Goal: Task Accomplishment & Management: Manage account settings

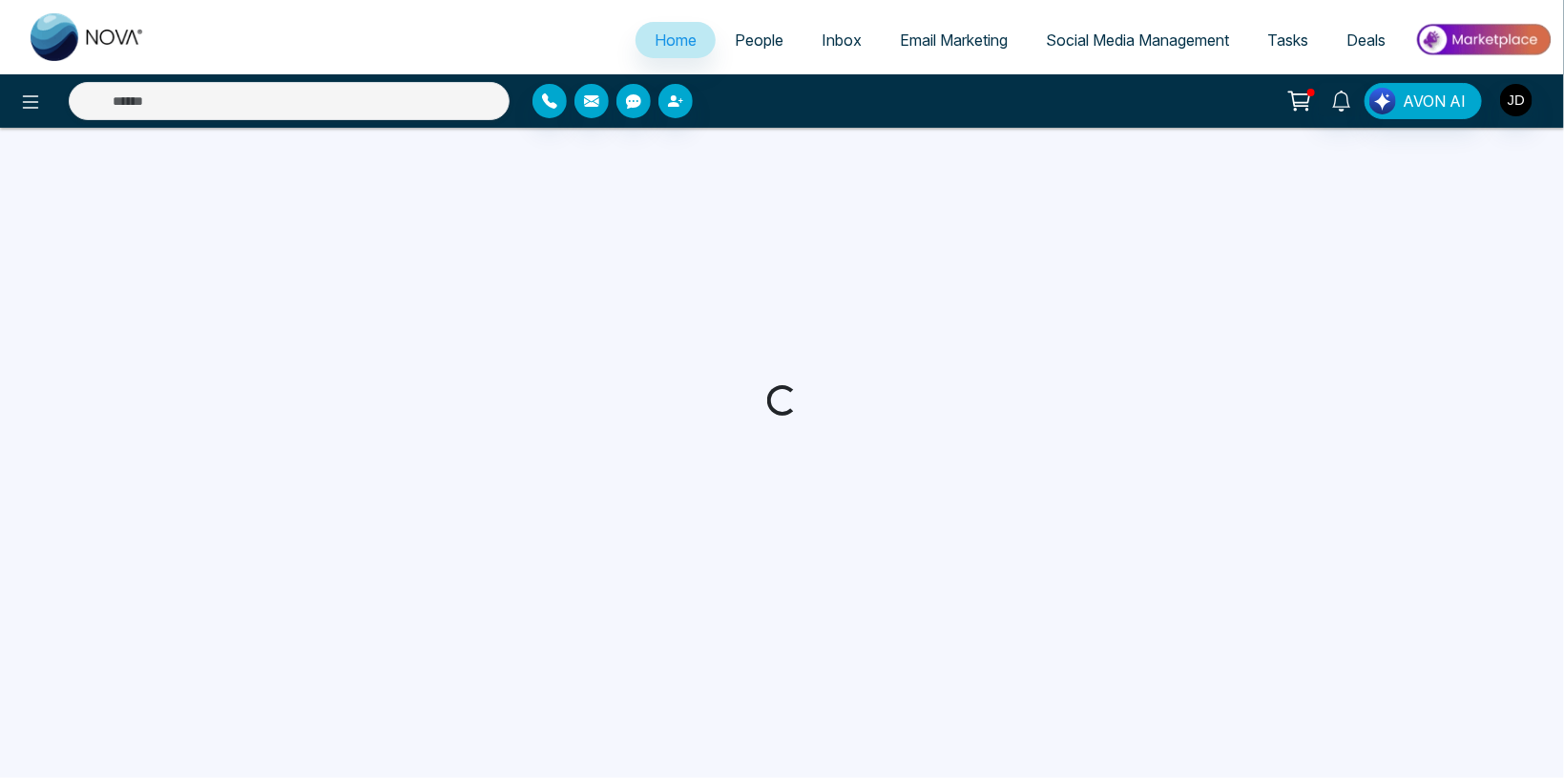
select select "*"
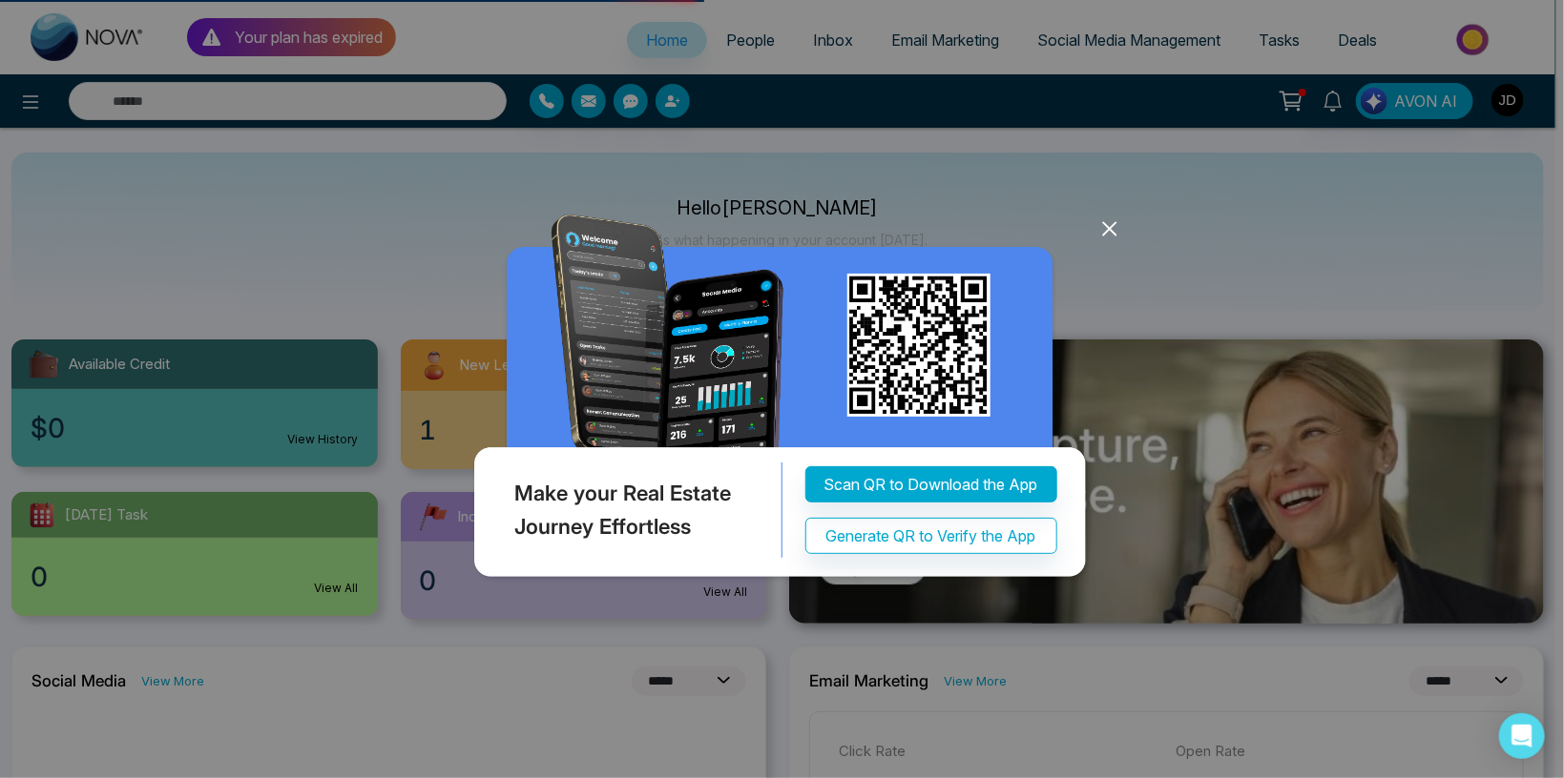
select select "***"
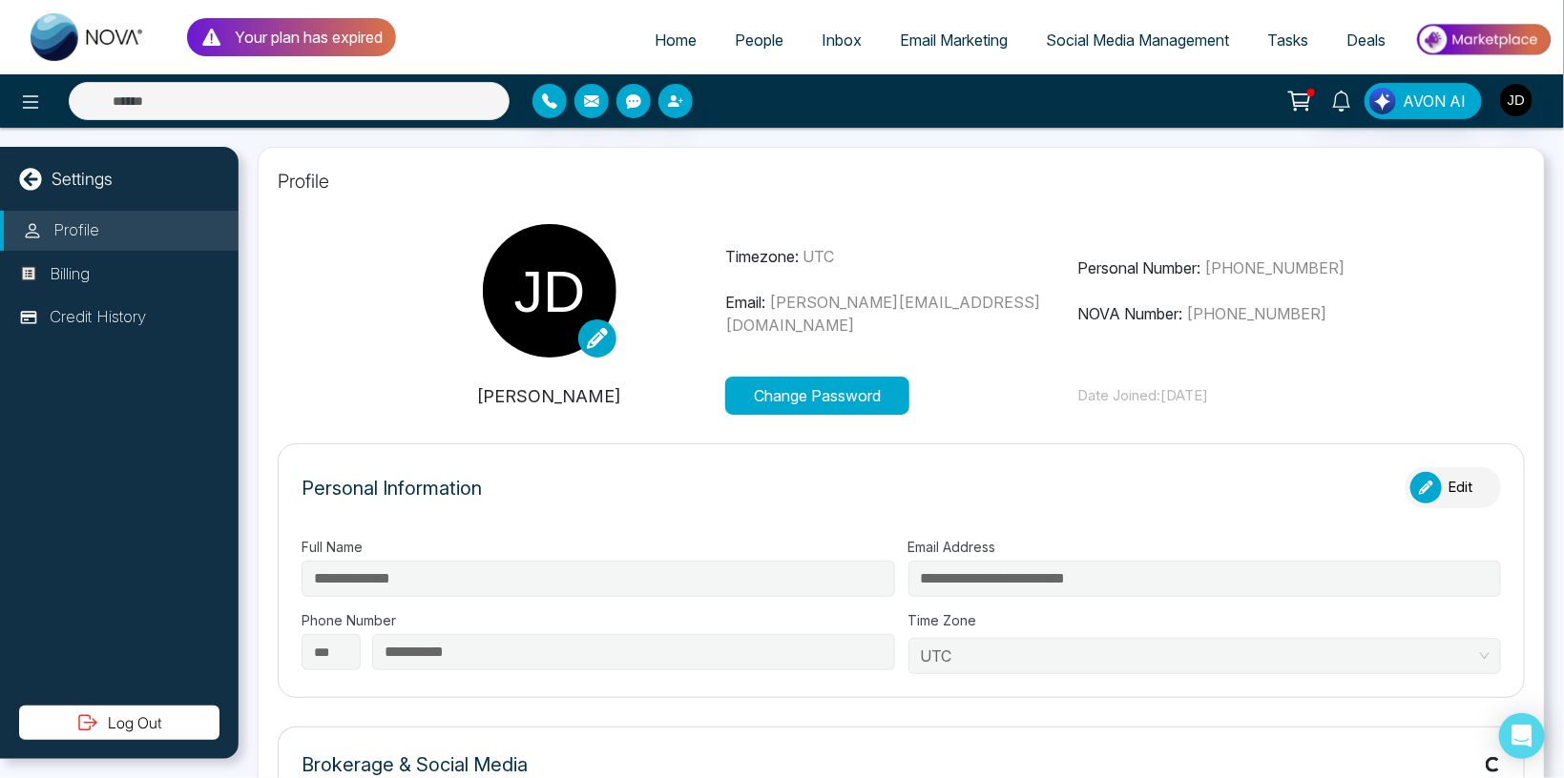
type input "**********"
click at [741, 42] on span "People" at bounding box center [759, 40] width 49 height 19
click at [756, 35] on span "People" at bounding box center [759, 40] width 49 height 19
click at [1528, 105] on img "button" at bounding box center [1516, 100] width 32 height 32
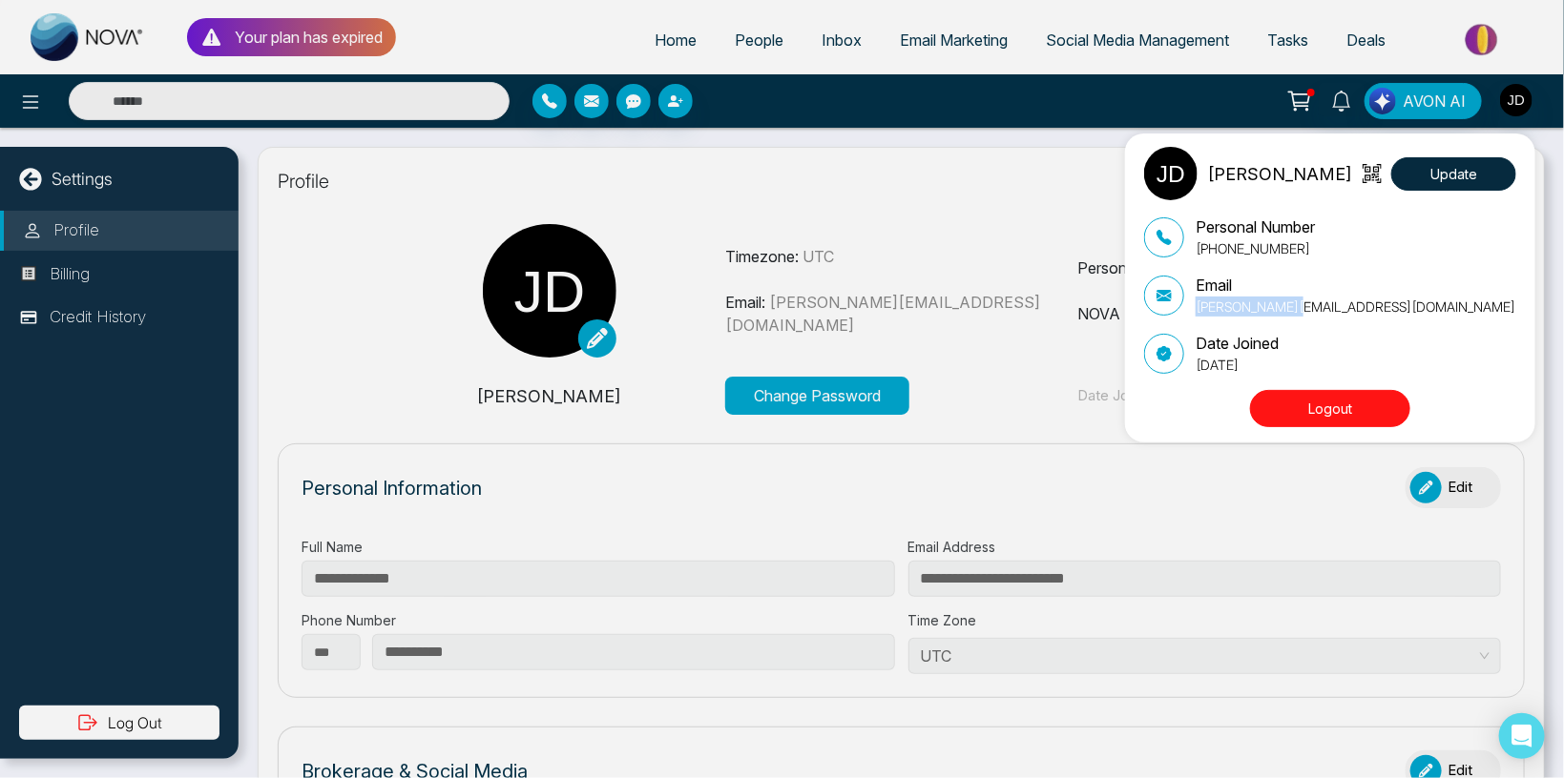
drag, startPoint x: 1236, startPoint y: 297, endPoint x: 1321, endPoint y: 300, distance: 85.0
click at [1321, 300] on div "Email [PERSON_NAME][EMAIL_ADDRESS][DOMAIN_NAME]" at bounding box center [1355, 295] width 320 height 43
click at [1276, 311] on p "[PERSON_NAME][EMAIL_ADDRESS][DOMAIN_NAME]" at bounding box center [1355, 307] width 320 height 20
click at [249, 43] on div "[PERSON_NAME] Update Personal Number [PHONE_NUMBER] Email [PERSON_NAME][EMAIL_A…" at bounding box center [782, 389] width 1564 height 778
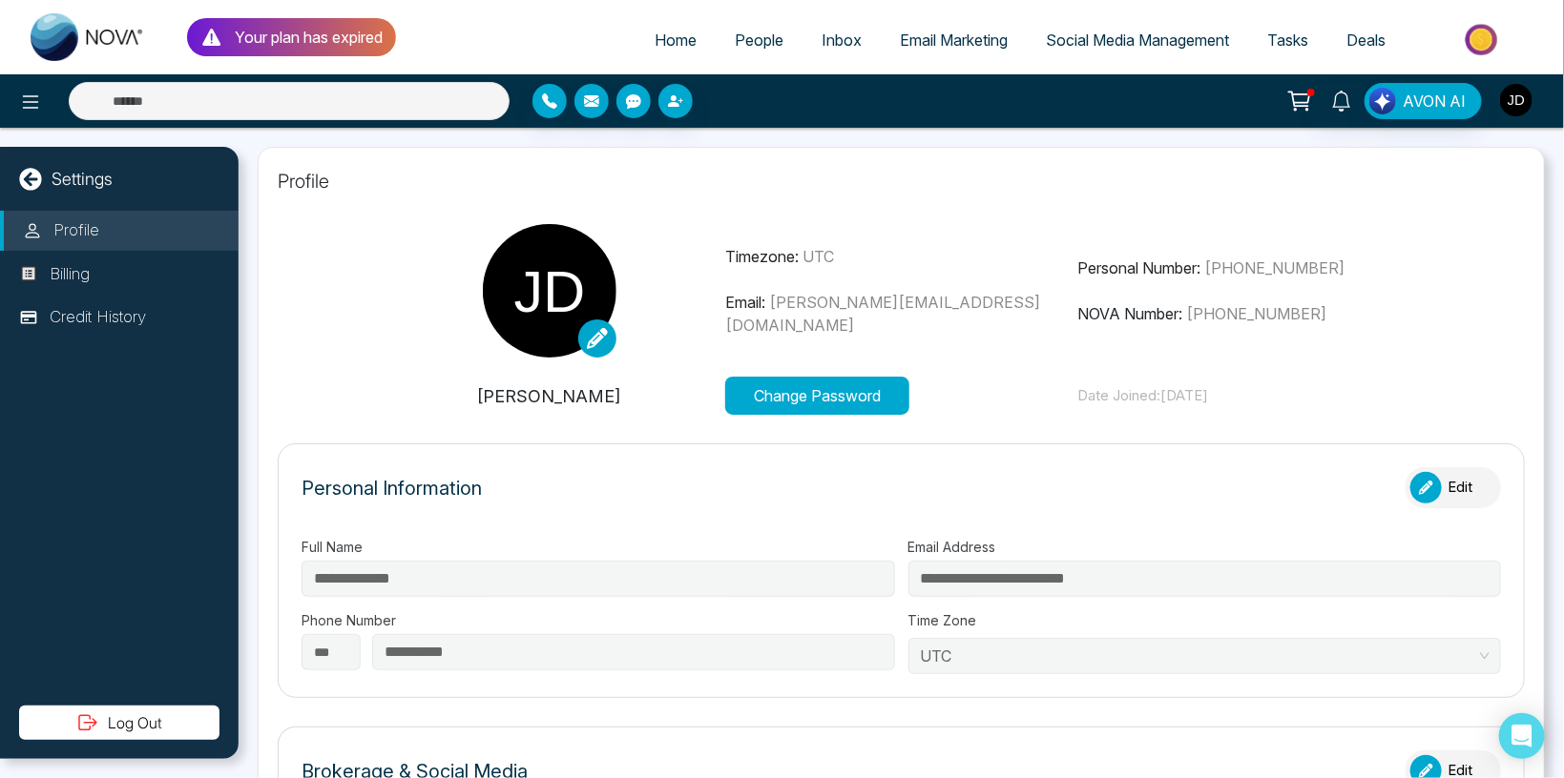
click at [1510, 90] on img "button" at bounding box center [1516, 100] width 32 height 32
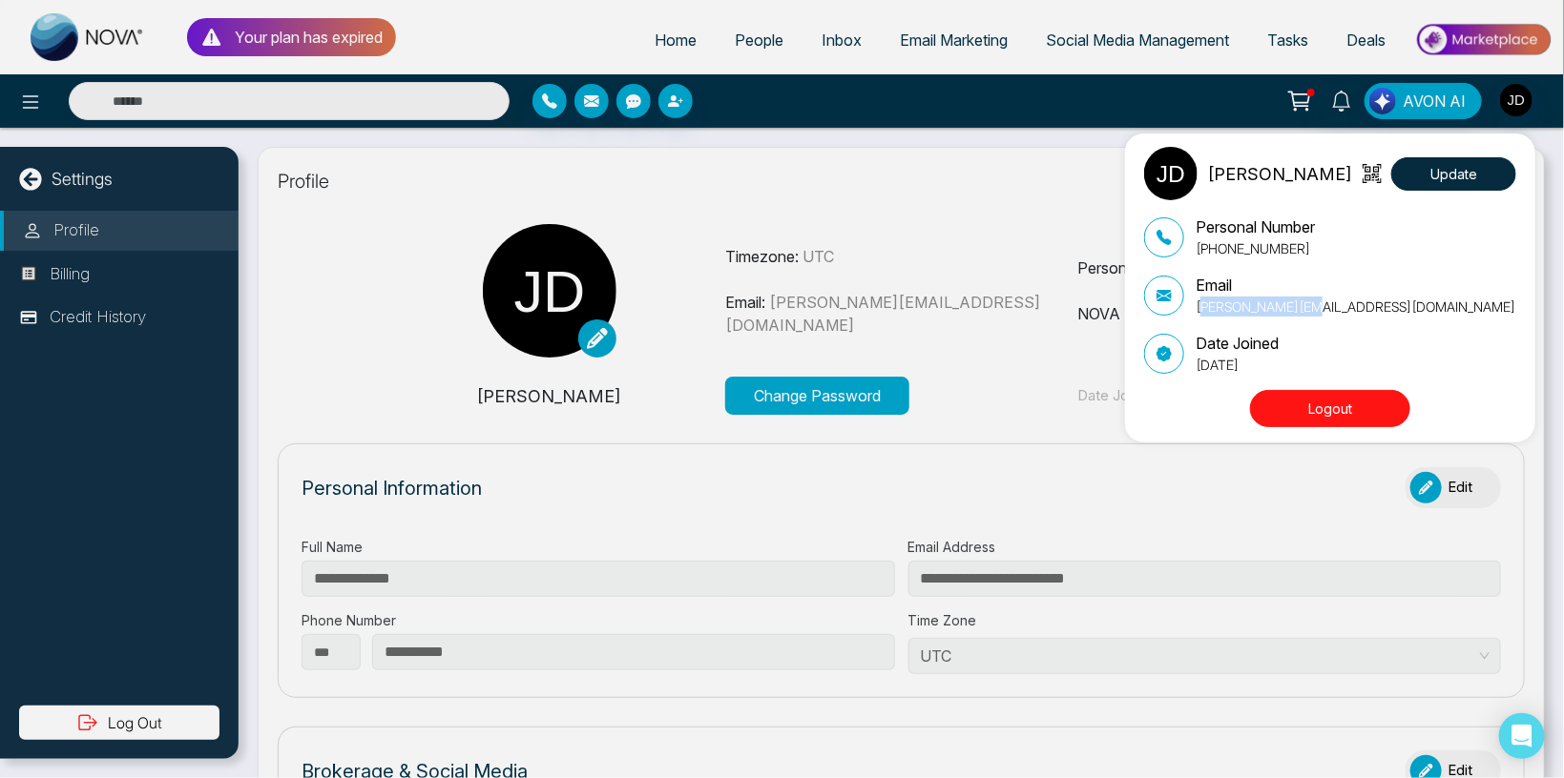
drag, startPoint x: 1261, startPoint y: 311, endPoint x: 1336, endPoint y: 311, distance: 75.4
click at [1336, 311] on p "[PERSON_NAME][EMAIL_ADDRESS][DOMAIN_NAME]" at bounding box center [1355, 307] width 320 height 20
click at [305, 45] on div "[PERSON_NAME] Update Personal Number [PHONE_NUMBER] Email [PERSON_NAME][EMAIL_A…" at bounding box center [782, 389] width 1564 height 778
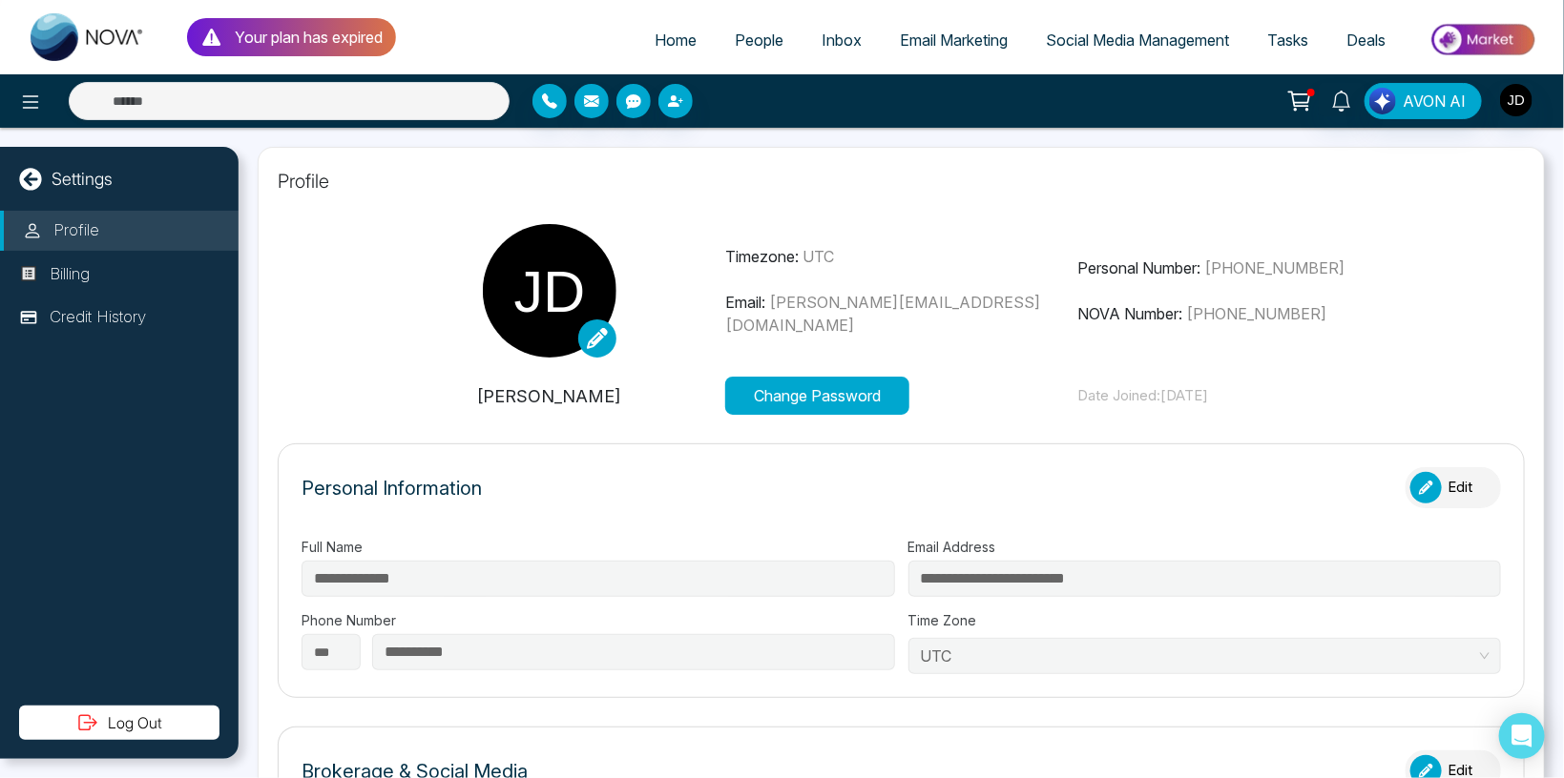
click at [305, 45] on p "Your plan has expired" at bounding box center [309, 37] width 148 height 23
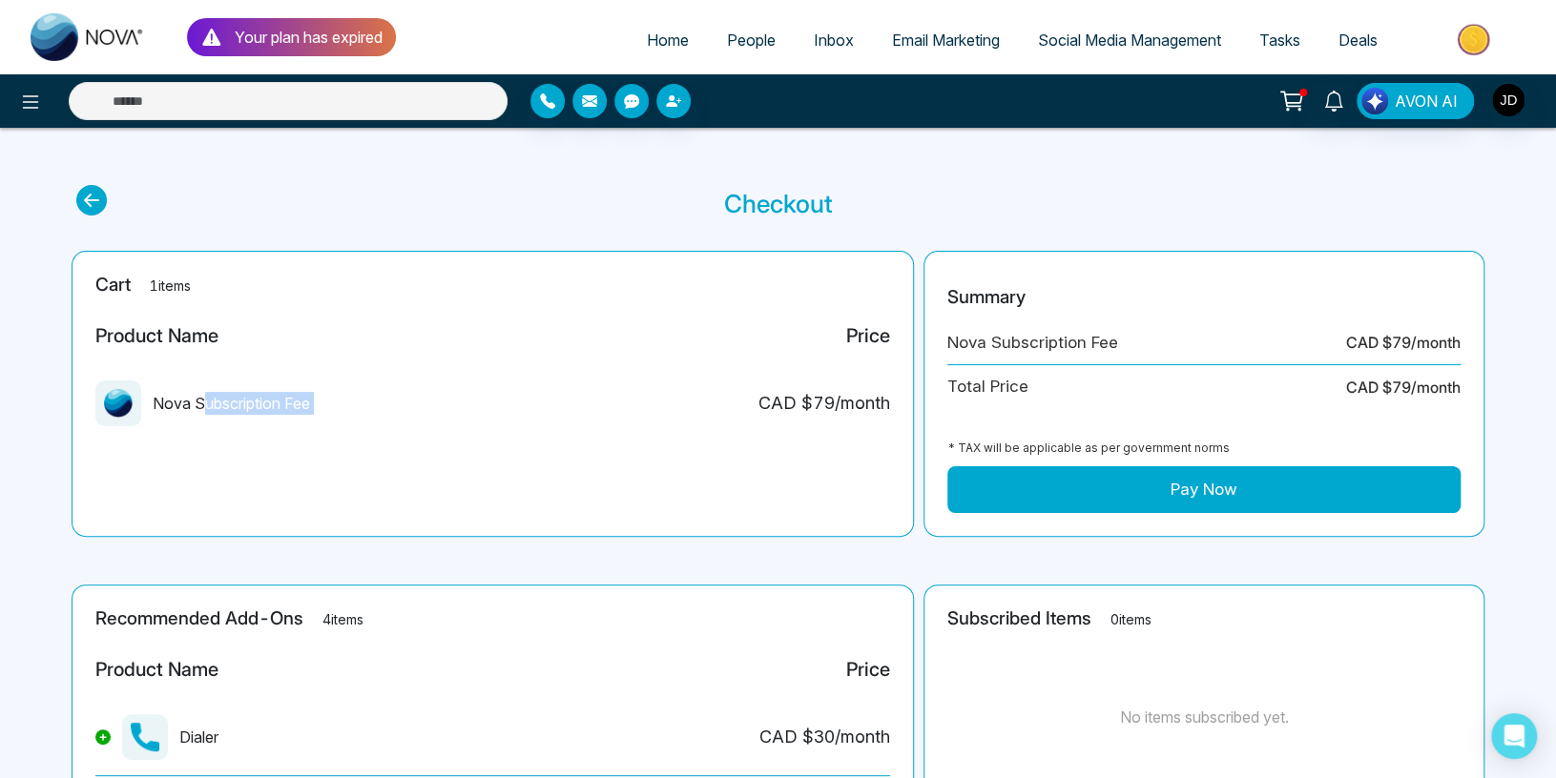
drag, startPoint x: 259, startPoint y: 408, endPoint x: 802, endPoint y: 415, distance: 542.8
click at [616, 413] on div "Nova Subscription Fee CAD $ 79 /month" at bounding box center [492, 411] width 795 height 61
click at [257, 408] on div "Nova Subscription Fee" at bounding box center [202, 404] width 215 height 46
click at [1505, 97] on img "button" at bounding box center [1508, 100] width 32 height 32
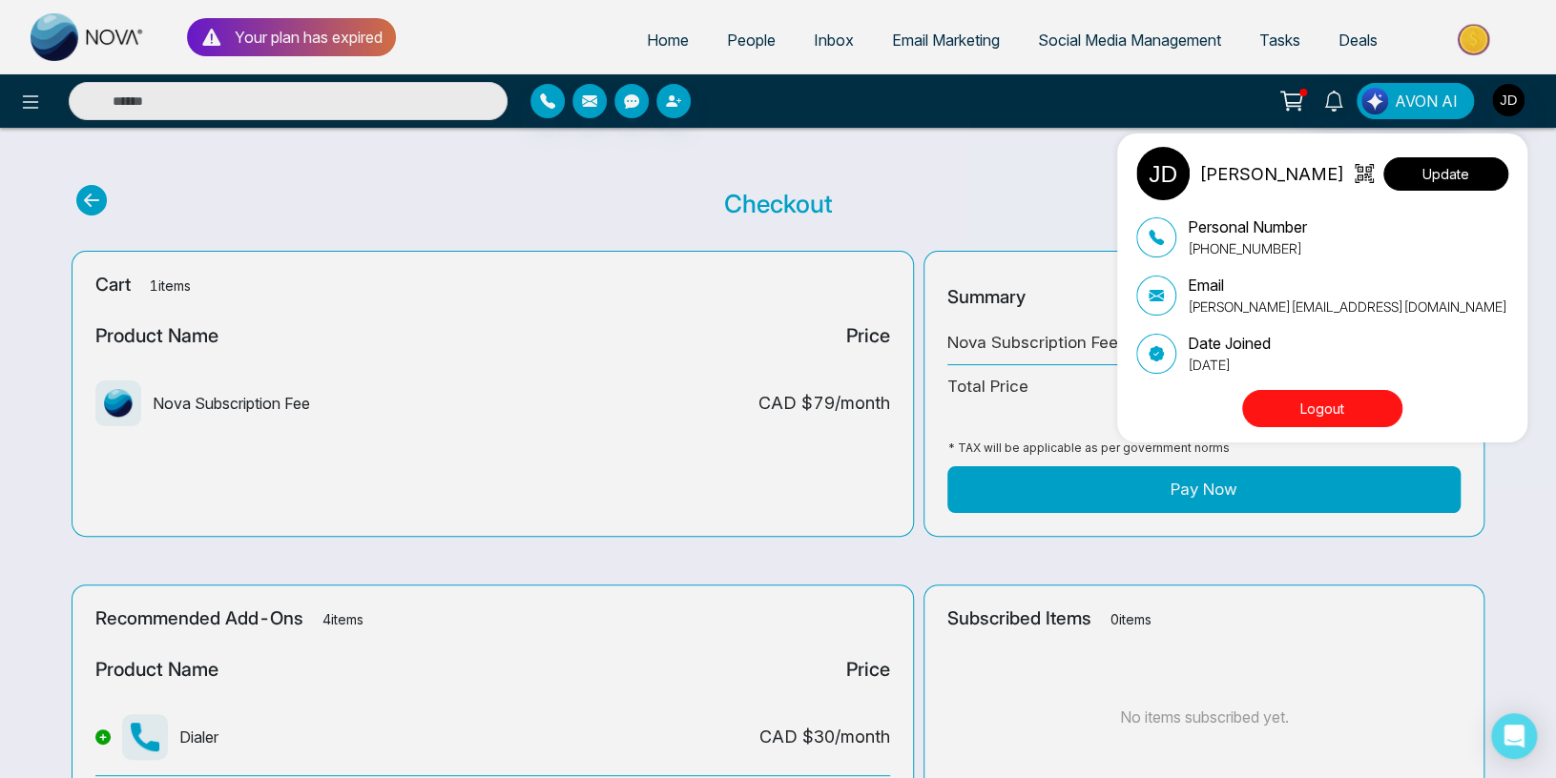
click at [1488, 169] on button "Update" at bounding box center [1445, 173] width 125 height 33
select select "***"
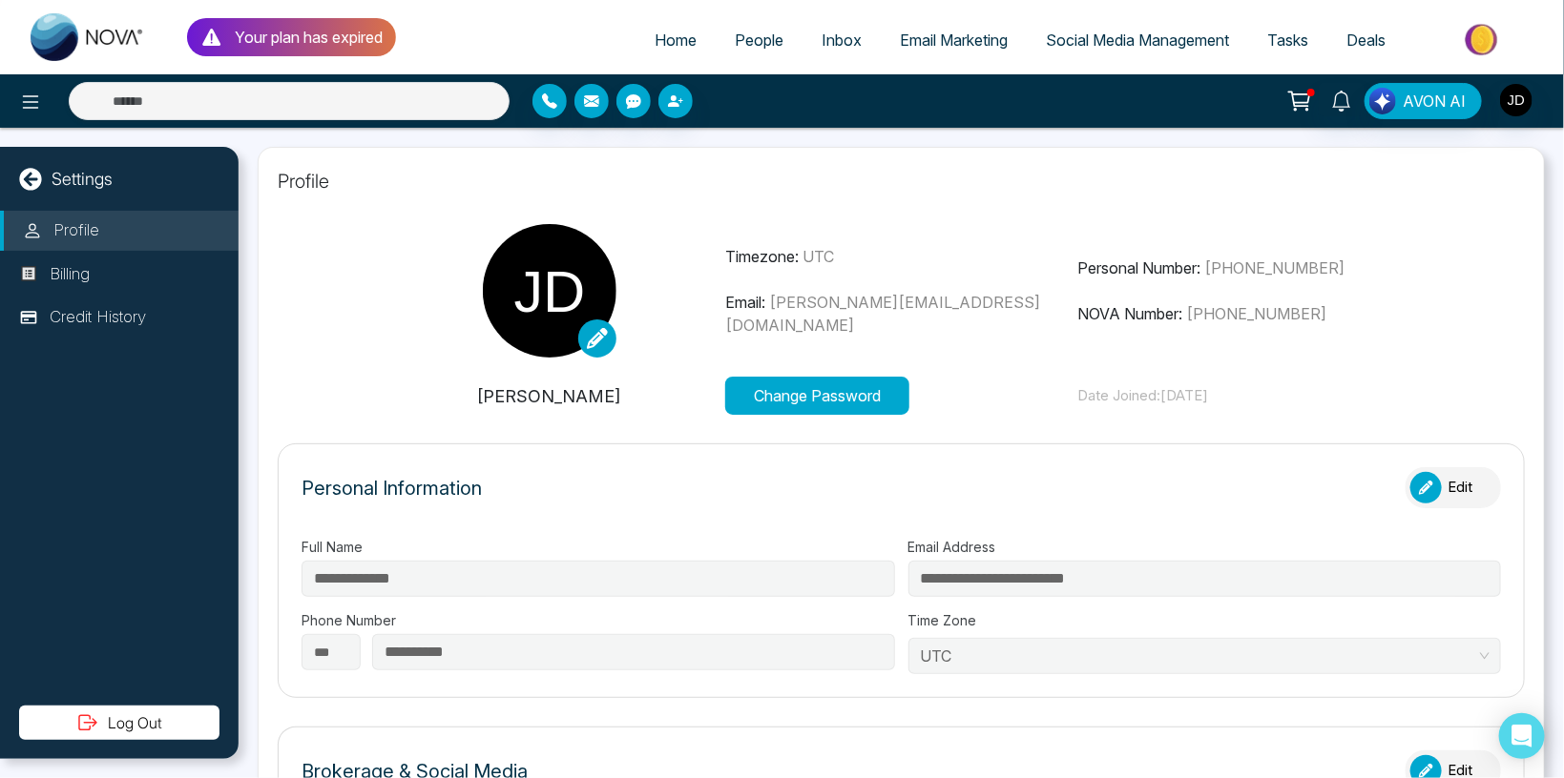
drag, startPoint x: 86, startPoint y: 236, endPoint x: 79, endPoint y: 267, distance: 32.2
click at [86, 238] on p "Profile" at bounding box center [76, 230] width 46 height 25
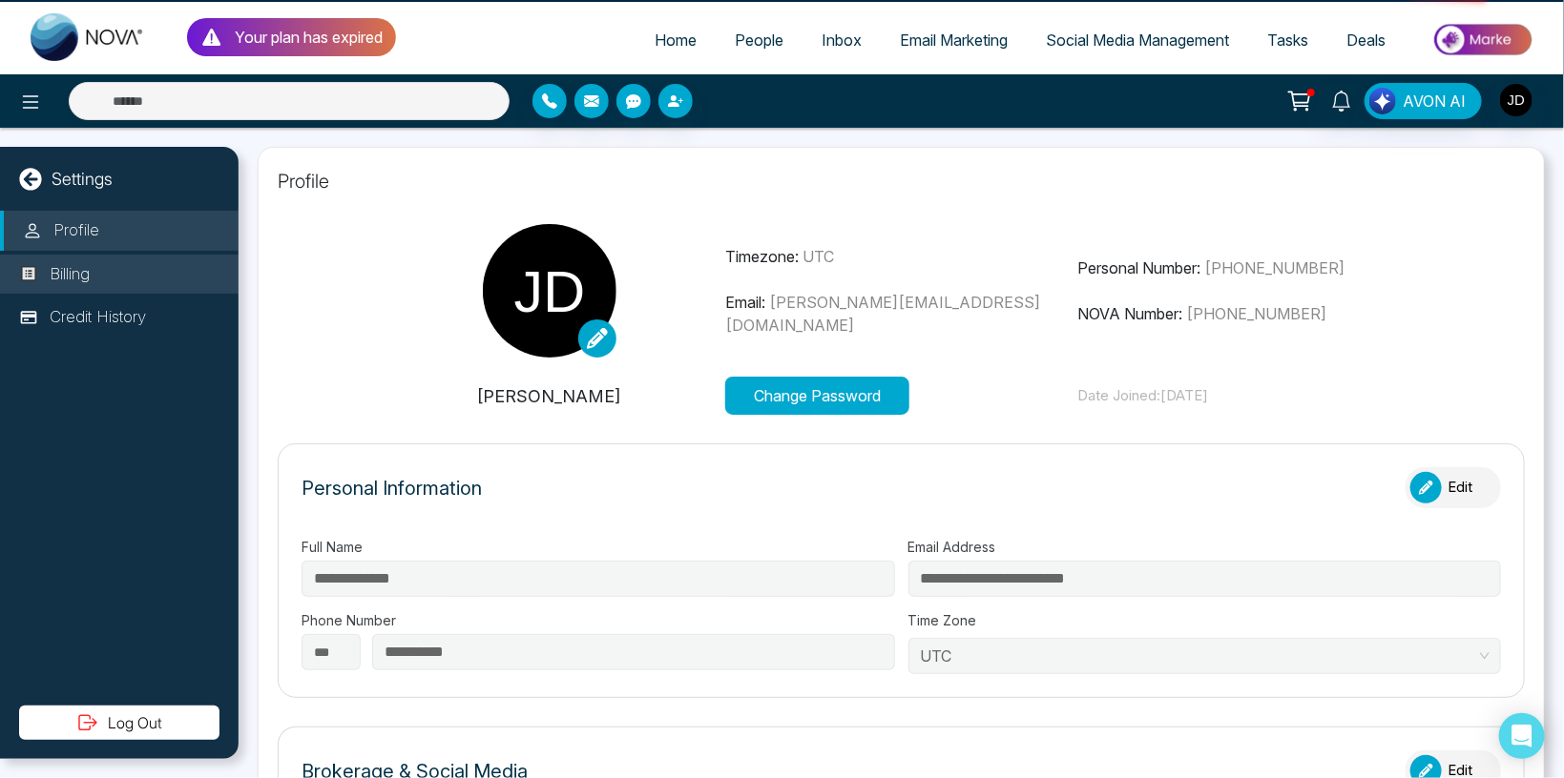
click at [79, 290] on li "Billing" at bounding box center [119, 275] width 238 height 40
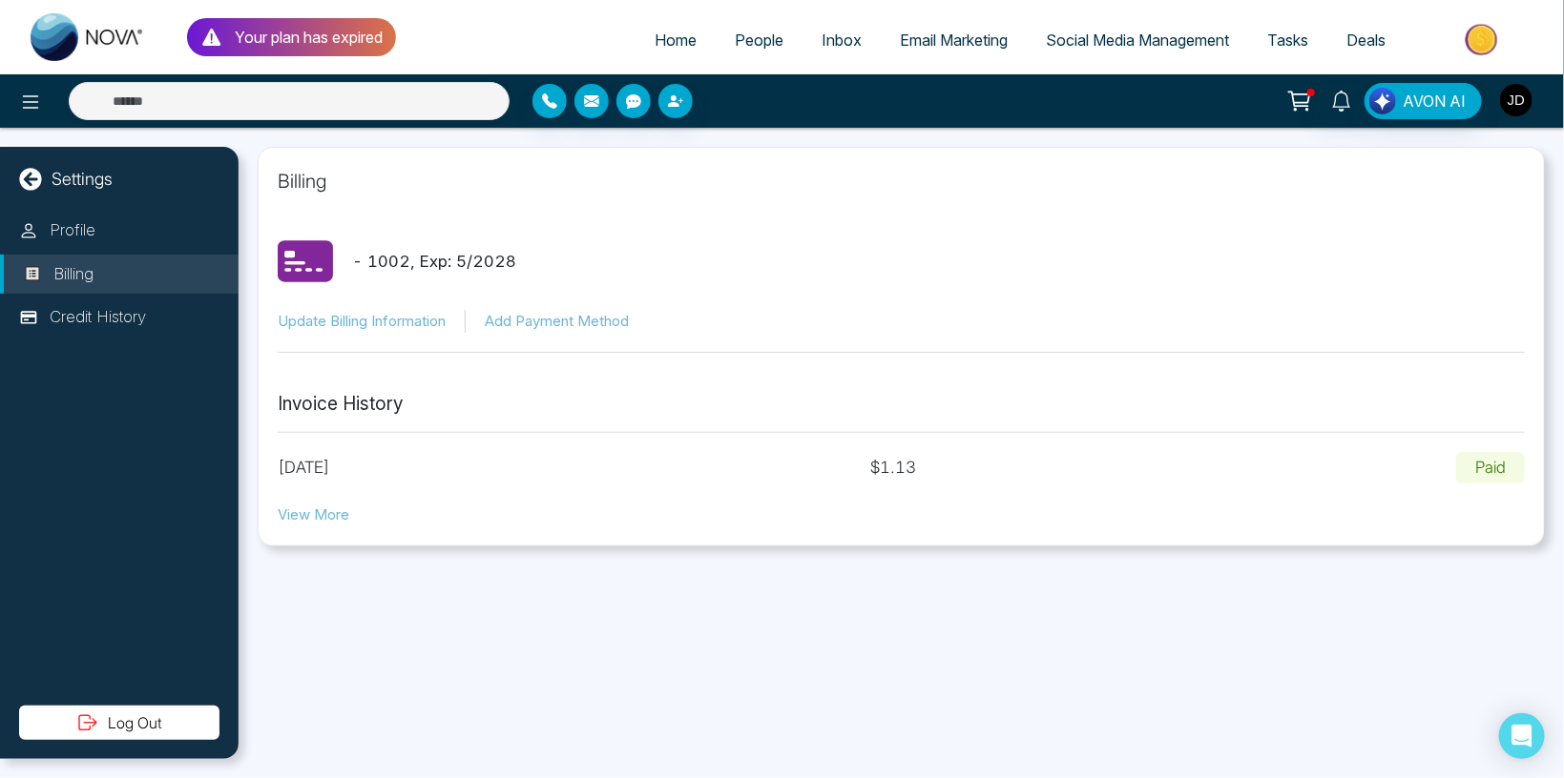
click at [1504, 109] on img "button" at bounding box center [1516, 100] width 32 height 32
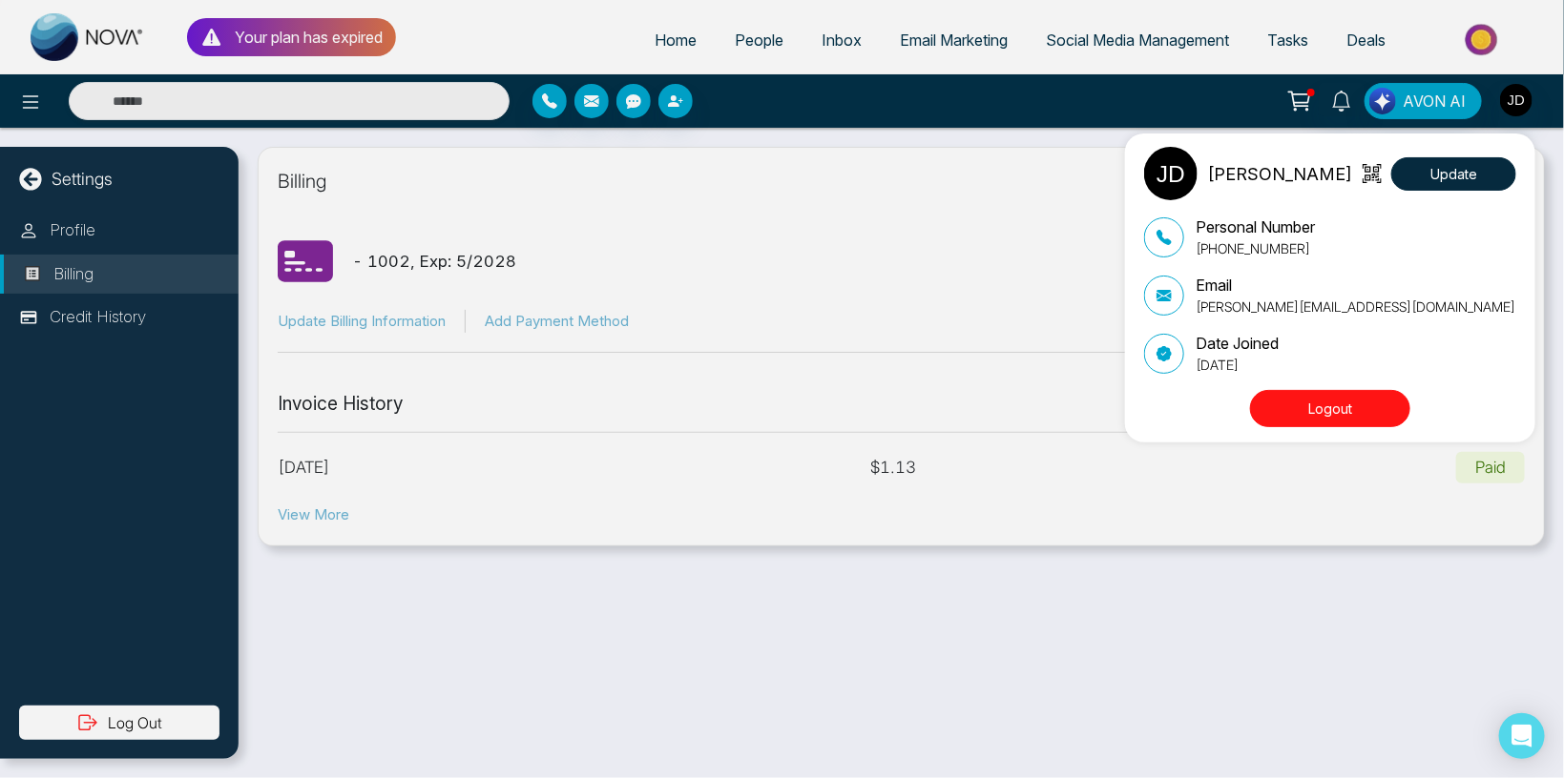
drag, startPoint x: 1210, startPoint y: 370, endPoint x: 1315, endPoint y: 365, distance: 105.0
click at [1278, 365] on p "[DATE]" at bounding box center [1236, 365] width 83 height 20
drag, startPoint x: 438, startPoint y: 627, endPoint x: 432, endPoint y: 606, distance: 21.8
click at [438, 625] on div "[PERSON_NAME] Update Personal Number [PHONE_NUMBER] Email [PERSON_NAME][EMAIL_A…" at bounding box center [782, 389] width 1564 height 778
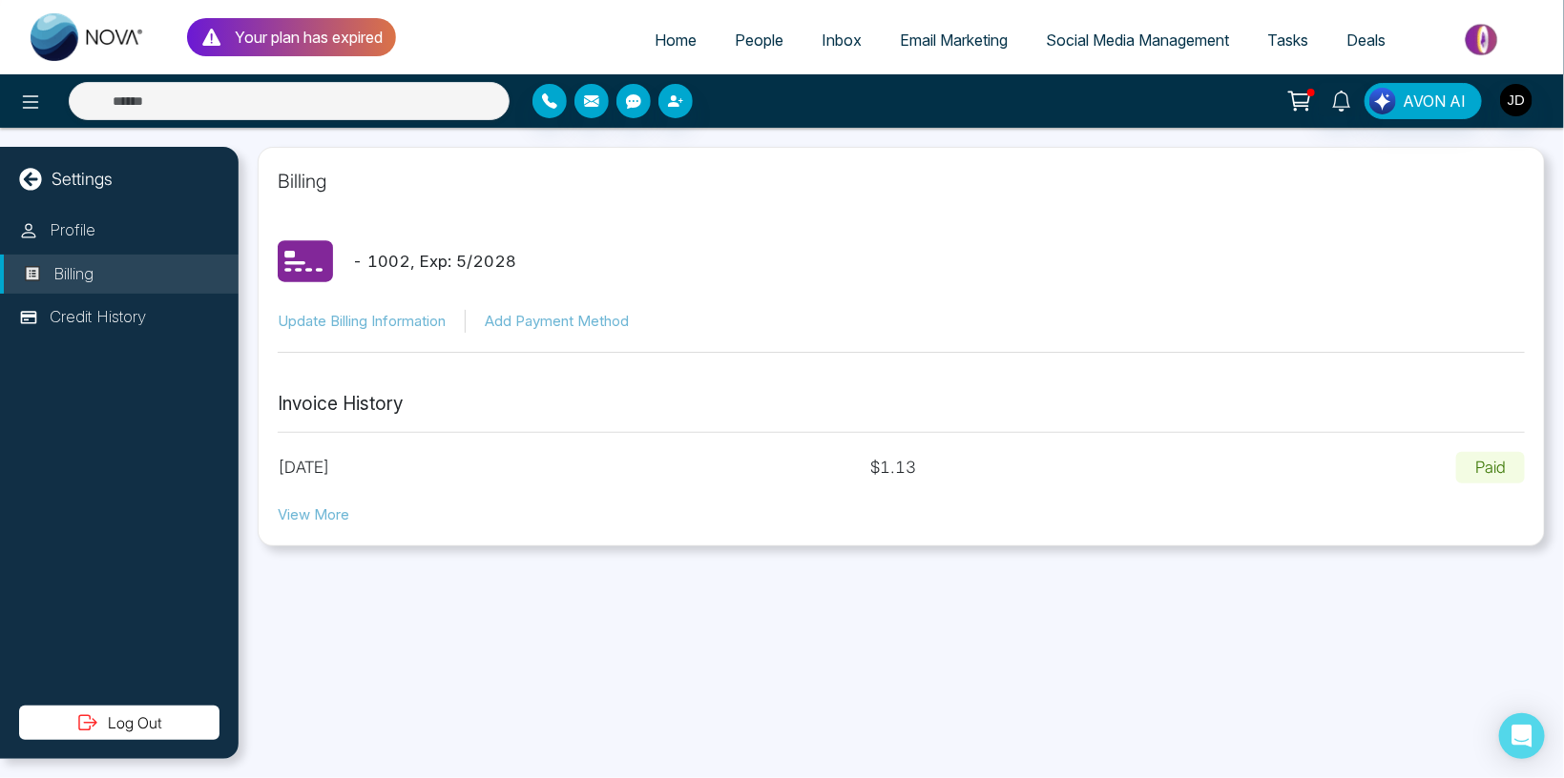
drag, startPoint x: 361, startPoint y: 468, endPoint x: 431, endPoint y: 465, distance: 70.7
click at [330, 465] on p "[DATE]" at bounding box center [304, 468] width 52 height 25
click at [379, 586] on div "Billing - 1002 , Exp: 5 / 2028 Update Billing Information Add Payment Method In…" at bounding box center [900, 453] width 1325 height 651
drag, startPoint x: 315, startPoint y: 468, endPoint x: 456, endPoint y: 487, distance: 142.3
click at [456, 487] on section "Invoice History [DATE] $ 1.13 Paid View More" at bounding box center [901, 458] width 1247 height 135
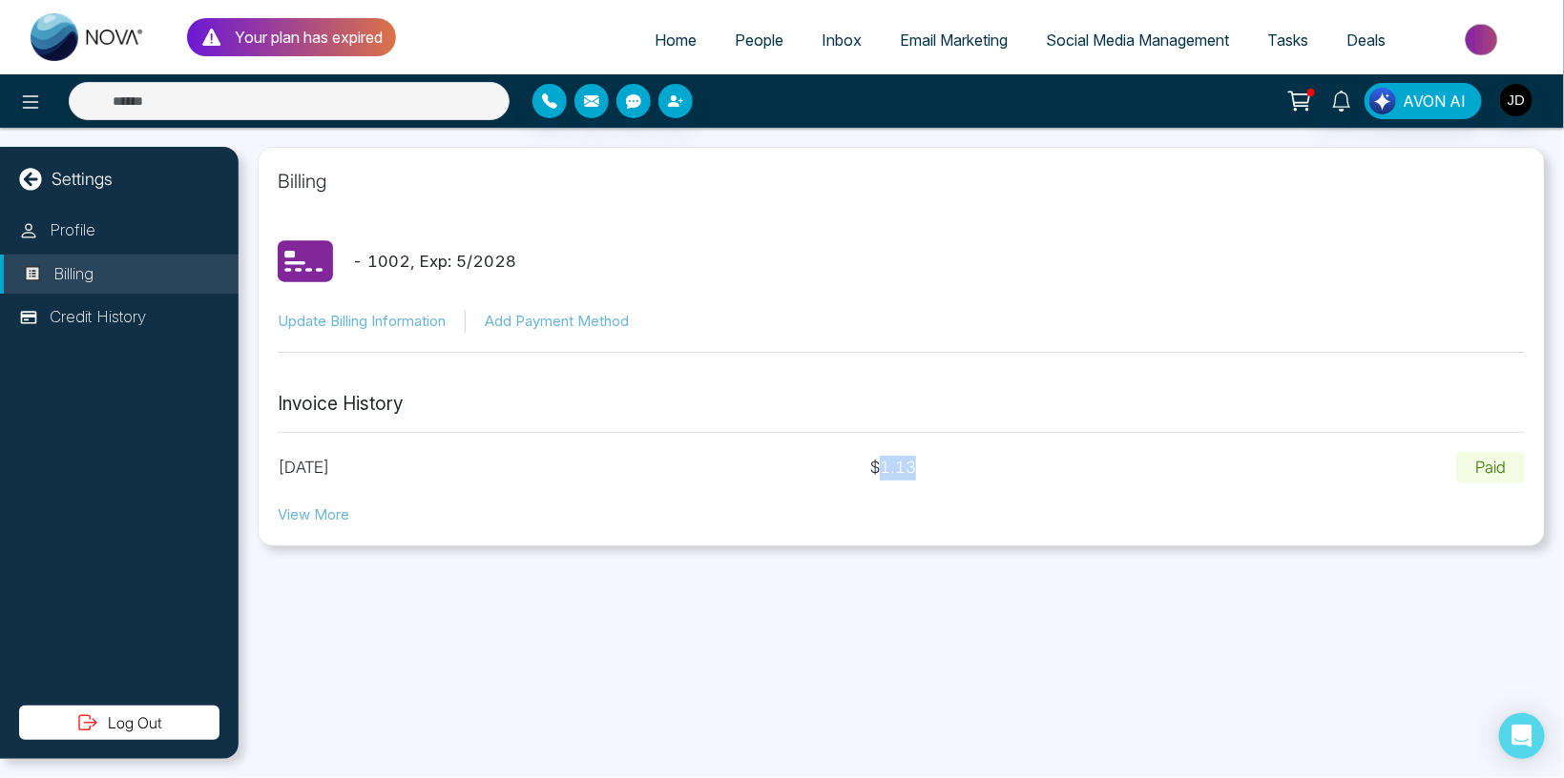
drag, startPoint x: 928, startPoint y: 467, endPoint x: 1010, endPoint y: 473, distance: 82.2
click at [1010, 473] on div "[DATE] $ 1.13 Paid" at bounding box center [901, 468] width 1247 height 32
click at [864, 621] on div "Billing - 1002 , Exp: 5 / 2028 Update Billing Information Add Payment Method In…" at bounding box center [900, 453] width 1325 height 651
drag, startPoint x: 934, startPoint y: 467, endPoint x: 985, endPoint y: 469, distance: 51.5
click at [985, 469] on div "[DATE] $ 1.13 Paid" at bounding box center [901, 468] width 1247 height 32
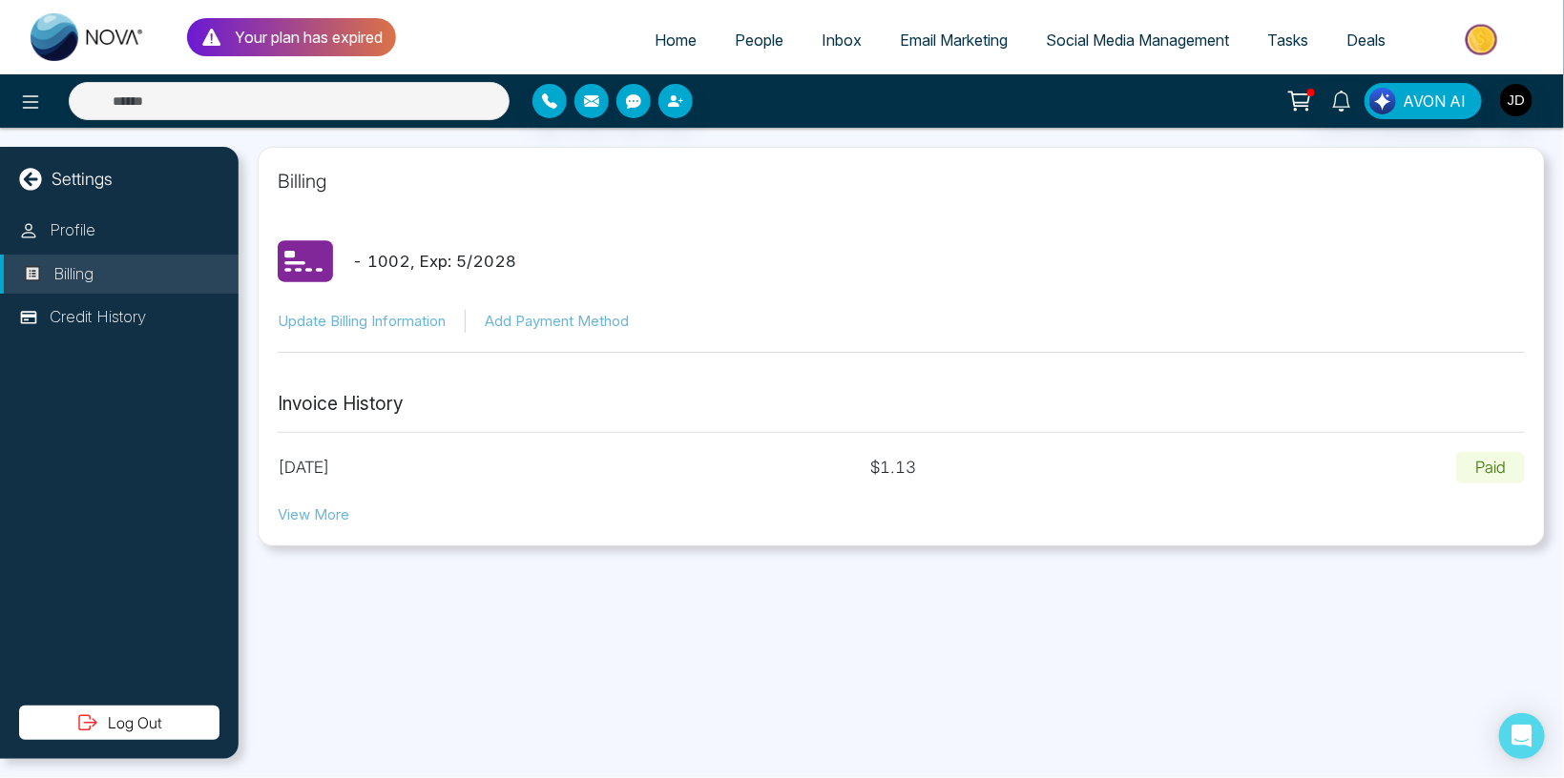
click at [885, 611] on div "Billing - 1002 , Exp: 5 / 2028 Update Billing Information Add Payment Method In…" at bounding box center [900, 453] width 1325 height 651
click at [1508, 101] on img "button" at bounding box center [1516, 100] width 32 height 32
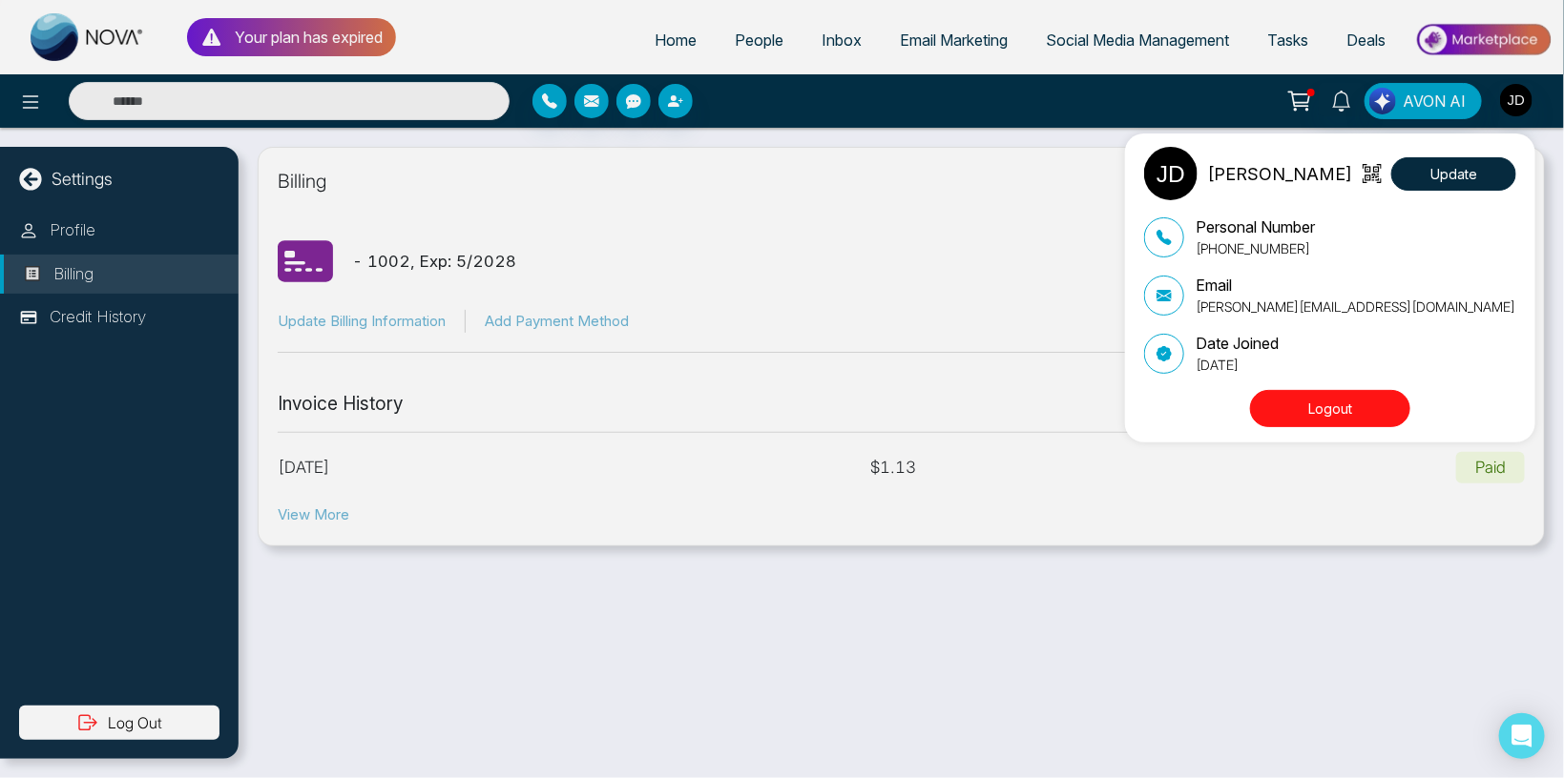
click at [860, 252] on div "[PERSON_NAME] Update Personal Number [PHONE_NUMBER] Email [PERSON_NAME][EMAIL_A…" at bounding box center [782, 389] width 1564 height 778
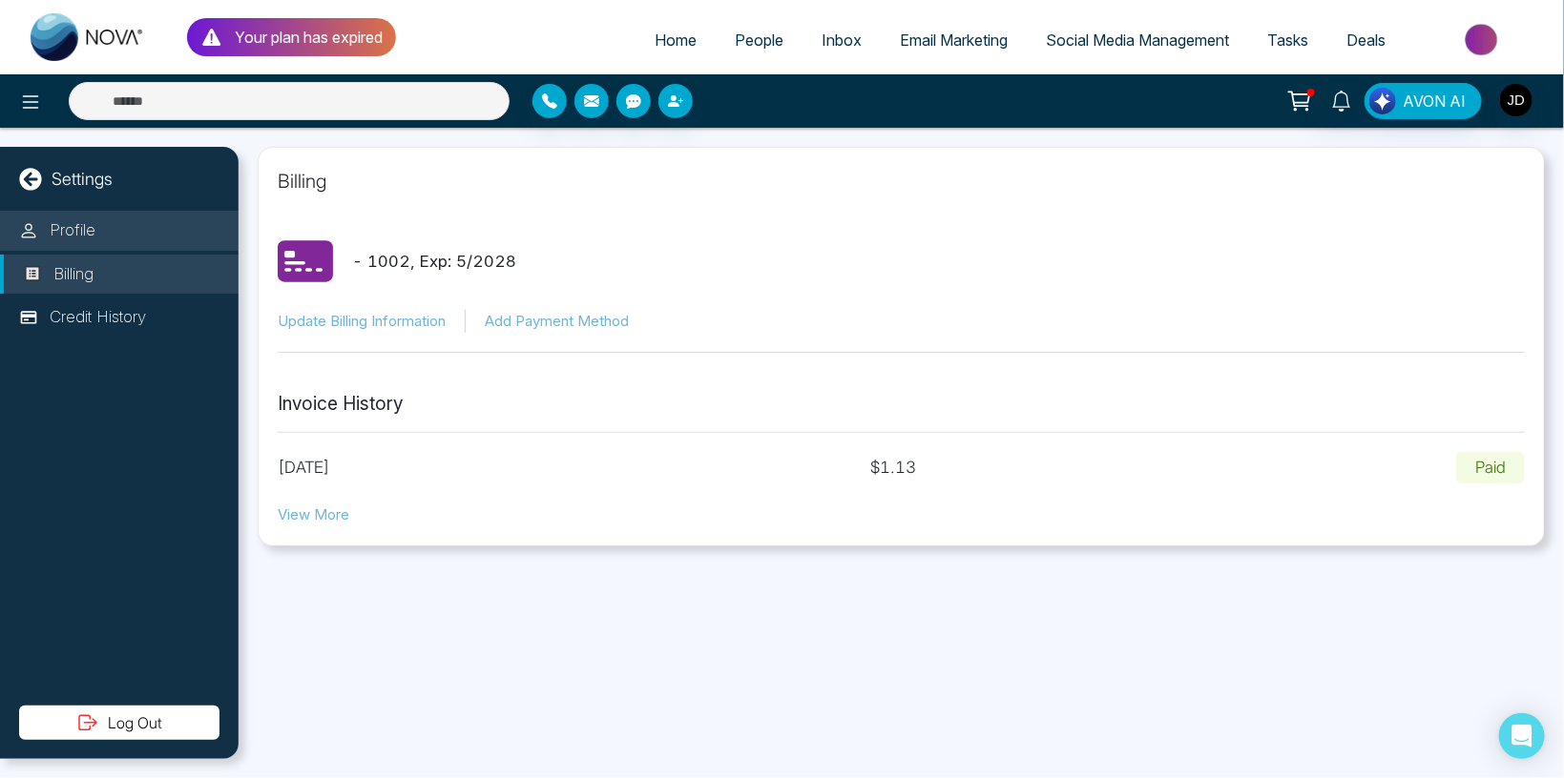
click at [74, 228] on p "Profile" at bounding box center [73, 230] width 46 height 25
select select "***"
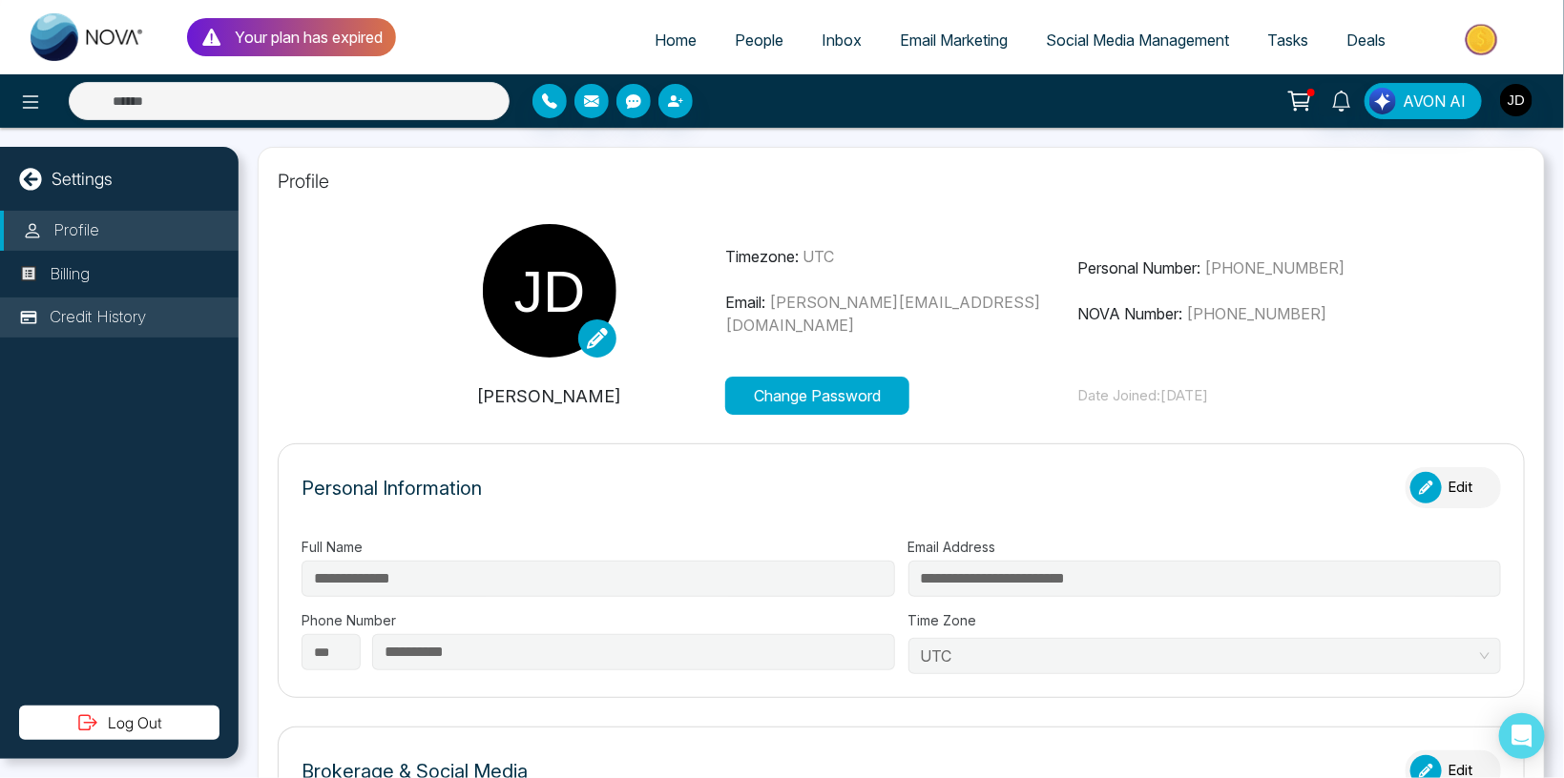
click at [105, 330] on li "Credit History" at bounding box center [119, 318] width 238 height 40
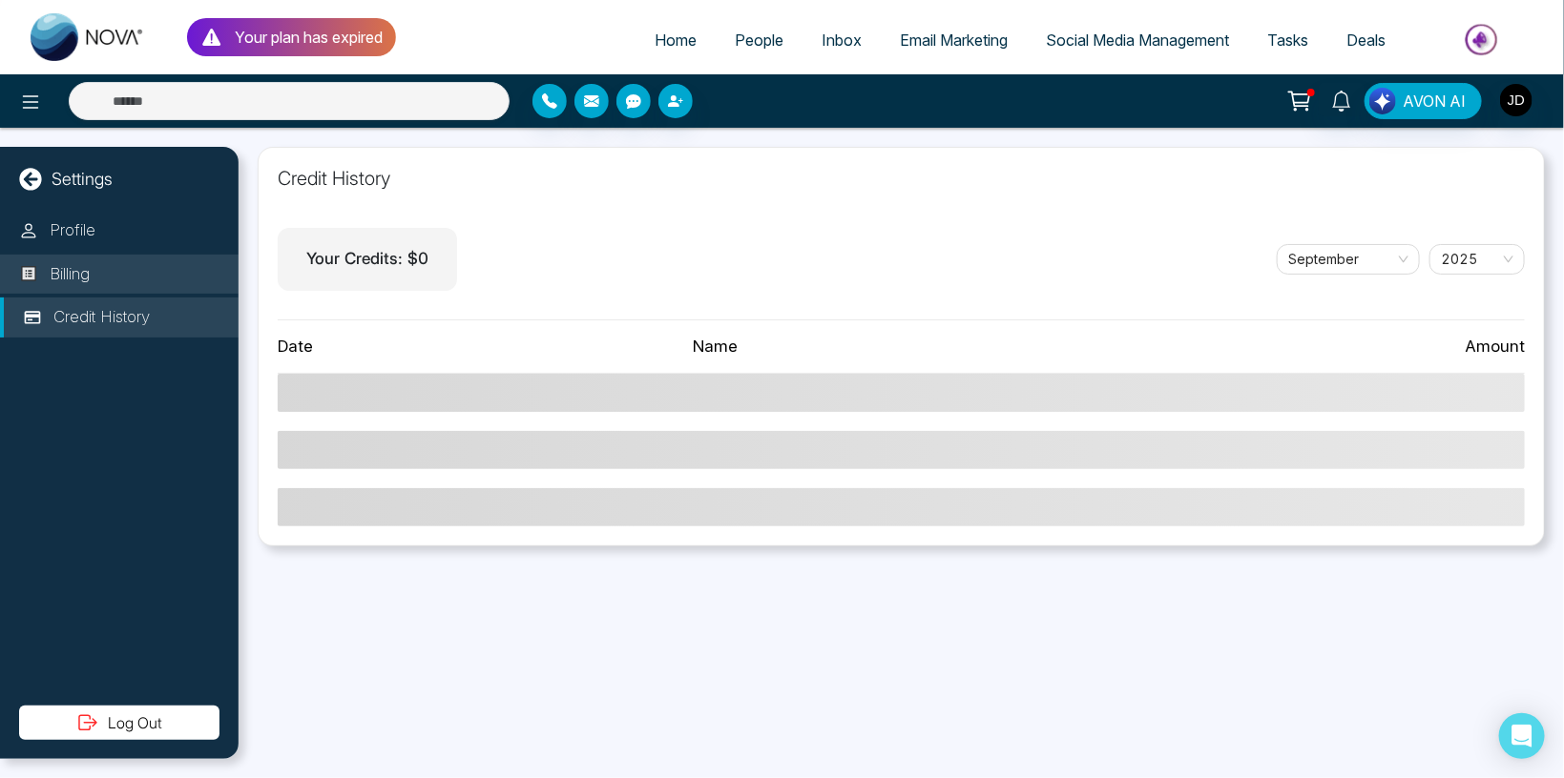
click at [90, 280] on p "Billing" at bounding box center [70, 274] width 40 height 25
